Goal: Transaction & Acquisition: Download file/media

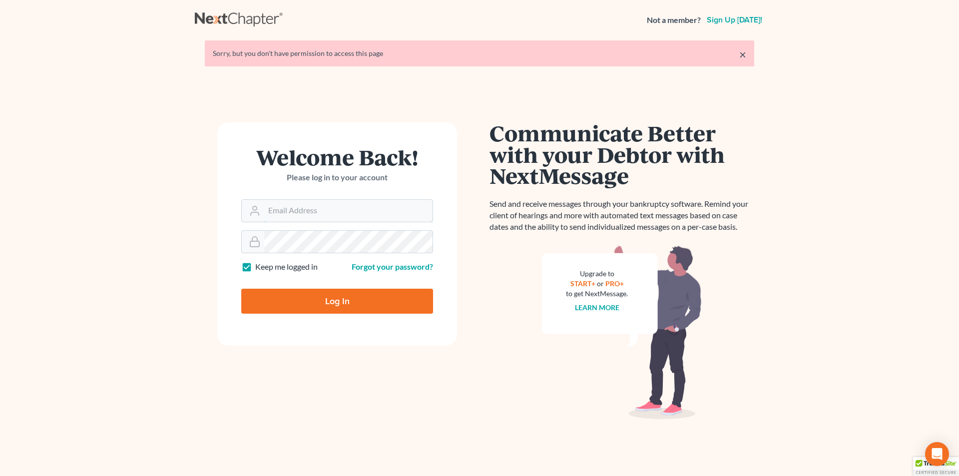
type input "[PERSON_NAME][EMAIL_ADDRESS][DOMAIN_NAME]"
click at [346, 301] on input "Log In" at bounding box center [337, 301] width 192 height 25
type input "Thinking..."
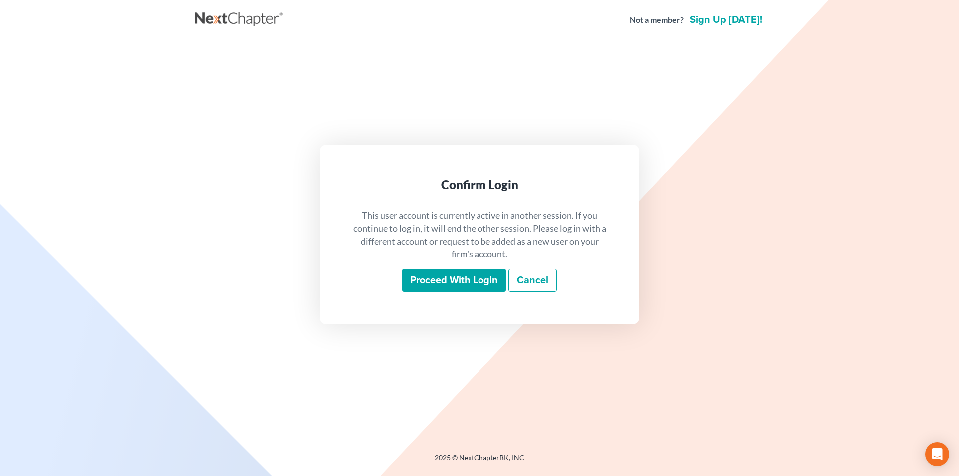
click at [438, 276] on input "Proceed with login" at bounding box center [454, 280] width 104 height 23
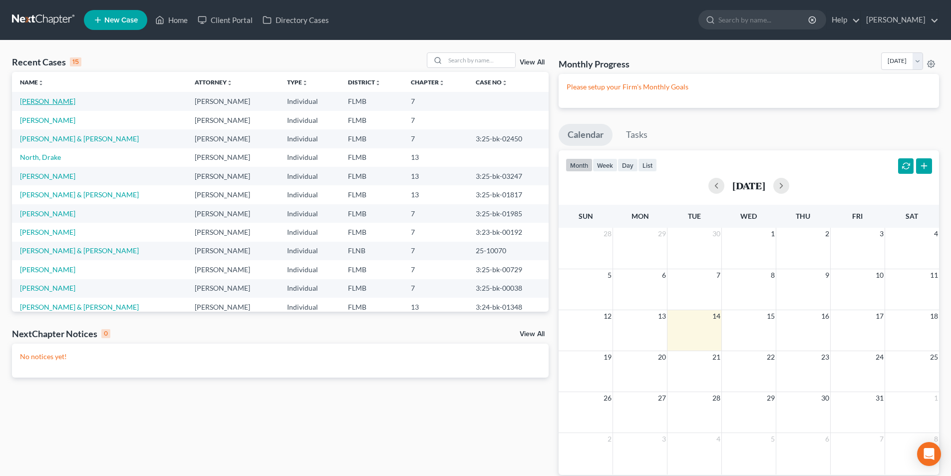
click at [32, 102] on link "[PERSON_NAME]" at bounding box center [47, 101] width 55 height 8
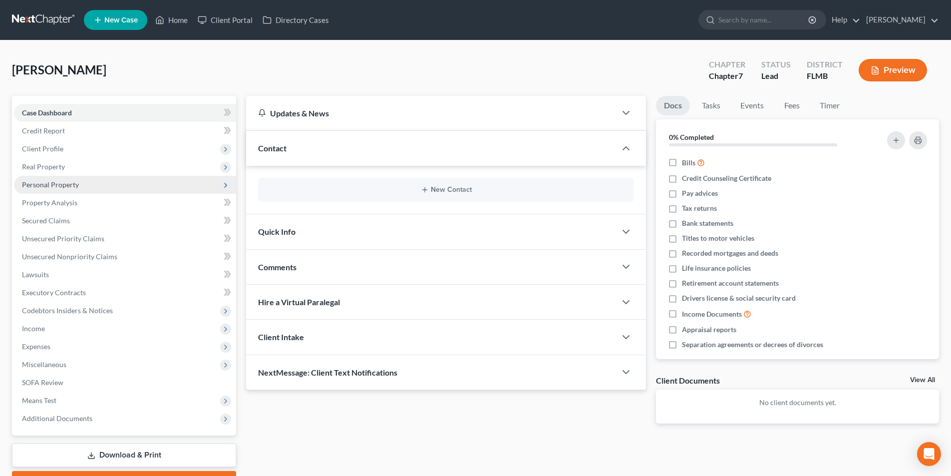
click at [44, 180] on span "Personal Property" at bounding box center [50, 184] width 57 height 8
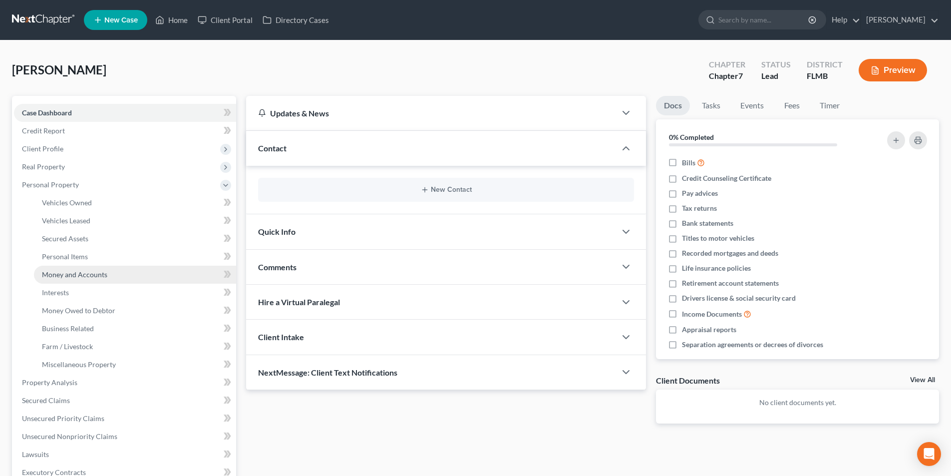
click at [90, 270] on span "Money and Accounts" at bounding box center [74, 274] width 65 height 8
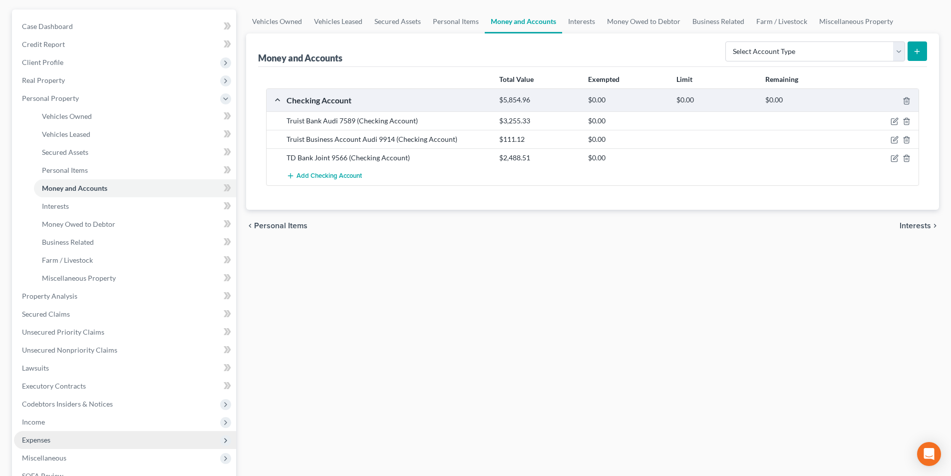
scroll to position [235, 0]
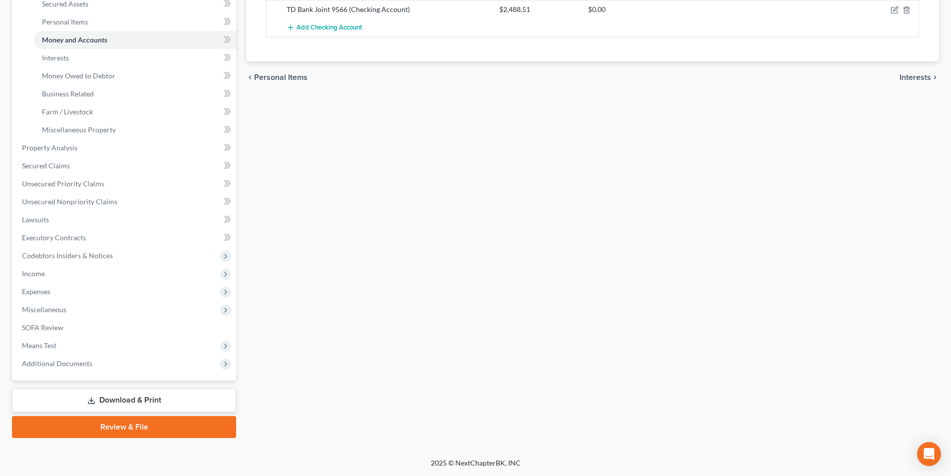
click at [120, 394] on link "Download & Print" at bounding box center [124, 399] width 224 height 23
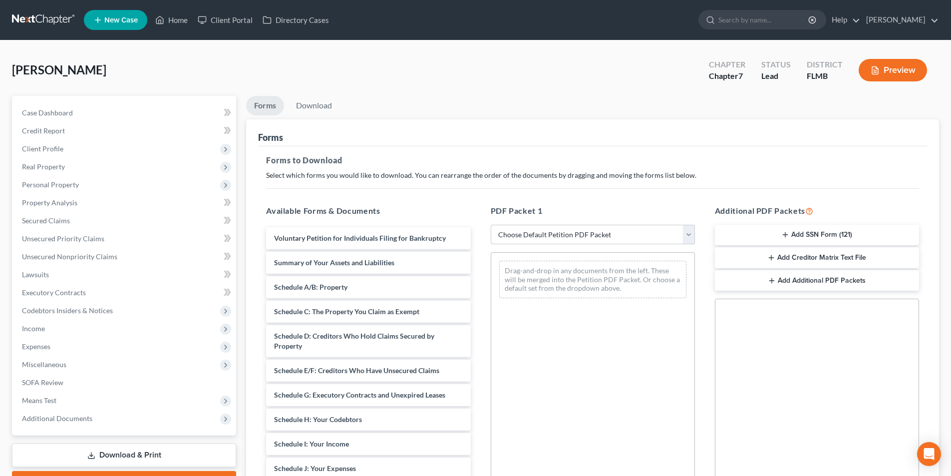
click at [551, 230] on select "Choose Default Petition PDF Packet Complete Bankruptcy Petition (all forms and …" at bounding box center [593, 235] width 204 height 20
select select "0"
click at [491, 225] on select "Choose Default Petition PDF Packet Complete Bankruptcy Petition (all forms and …" at bounding box center [593, 235] width 204 height 20
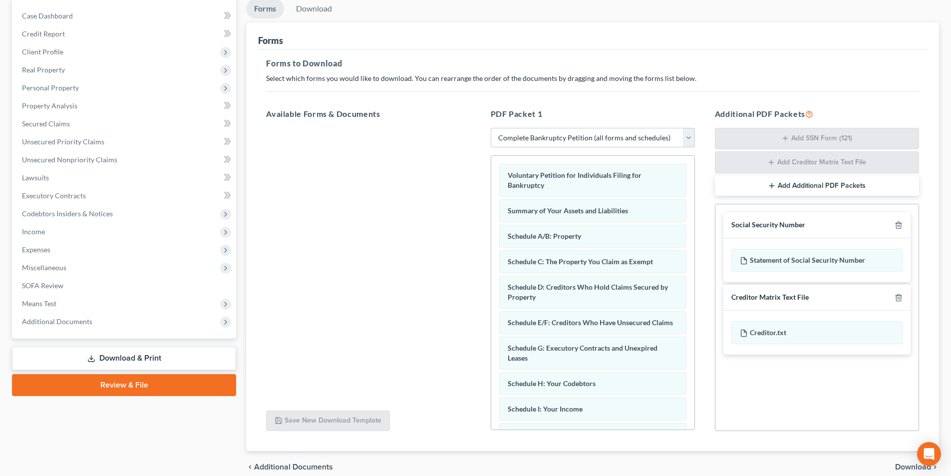
scroll to position [142, 0]
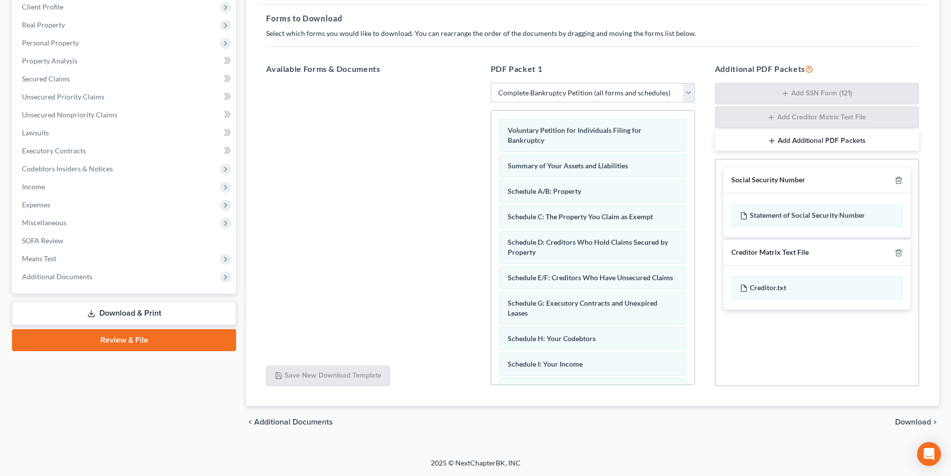
click at [139, 307] on link "Download & Print" at bounding box center [124, 313] width 224 height 23
click at [108, 304] on link "Download & Print" at bounding box center [124, 313] width 224 height 23
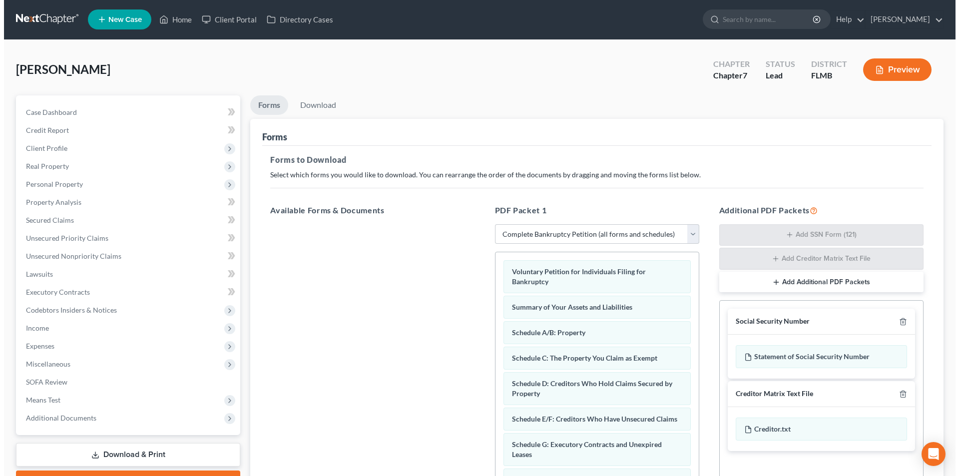
scroll to position [0, 0]
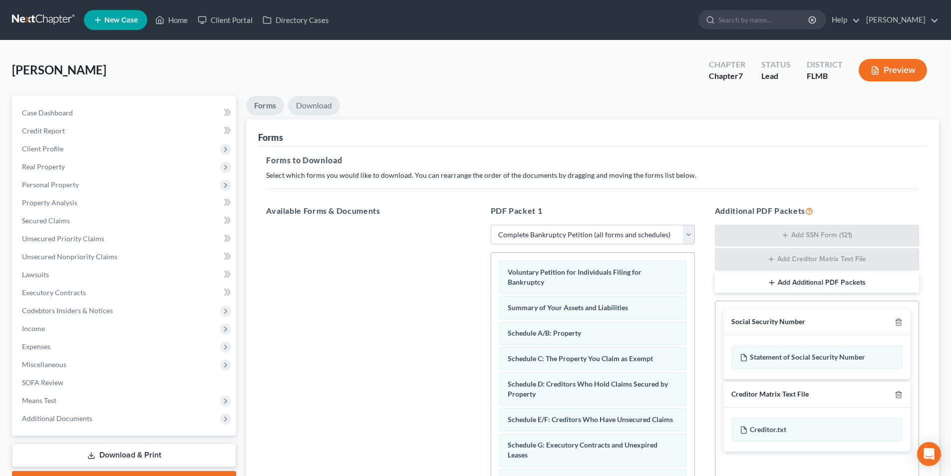
click at [314, 97] on link "Download" at bounding box center [314, 105] width 52 height 19
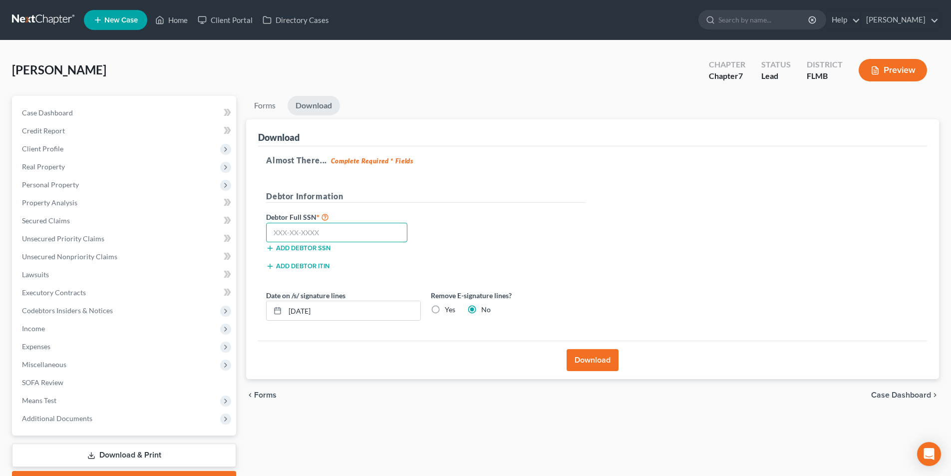
click at [285, 230] on input "text" at bounding box center [336, 233] width 141 height 20
type input "594-74-2566"
click at [580, 360] on button "Download" at bounding box center [593, 360] width 52 height 22
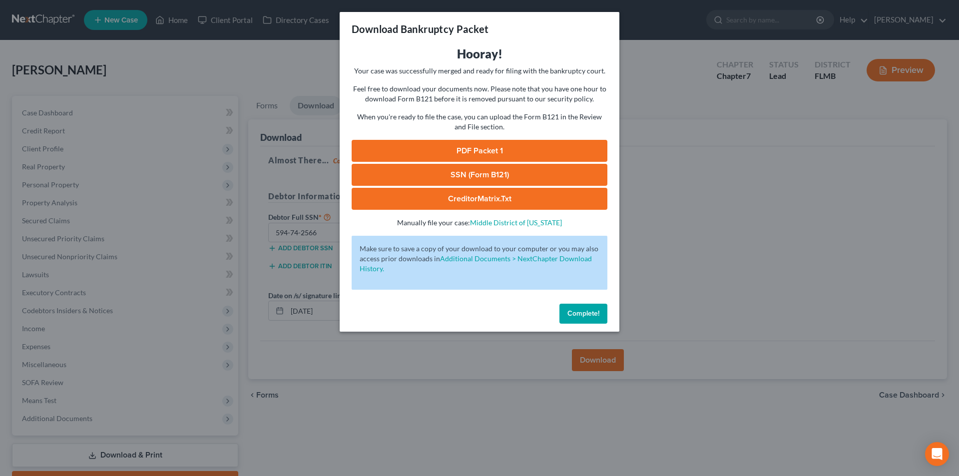
click at [514, 154] on link "PDF Packet 1" at bounding box center [480, 151] width 256 height 22
click at [479, 173] on link "SSN (Form B121)" at bounding box center [480, 175] width 256 height 22
